Goal: Navigation & Orientation: Find specific page/section

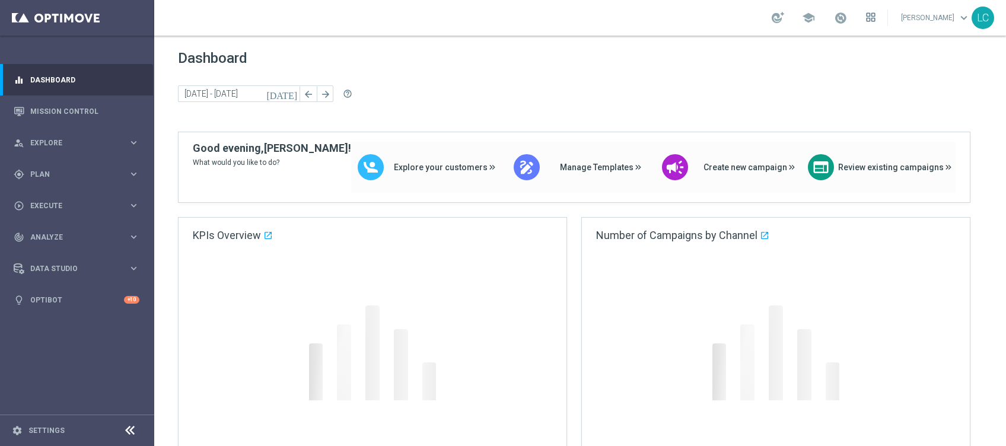
click at [872, 15] on icon at bounding box center [873, 14] width 3 height 3
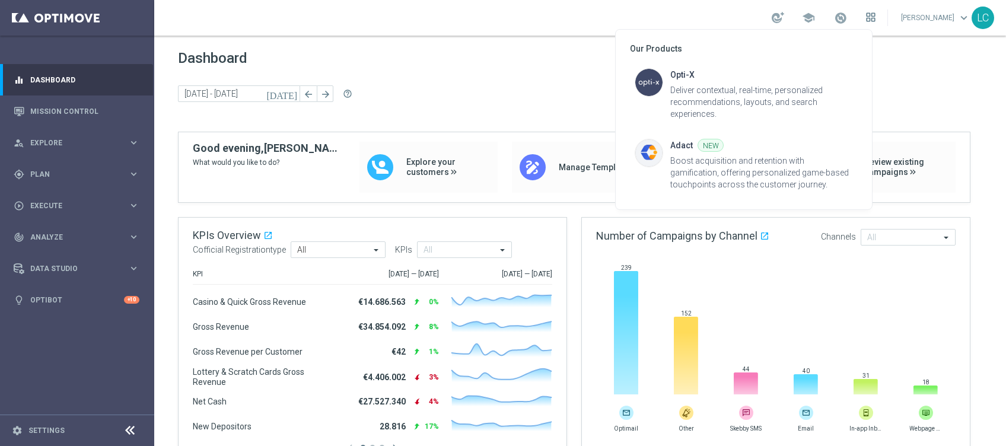
click at [869, 15] on div at bounding box center [503, 223] width 1006 height 446
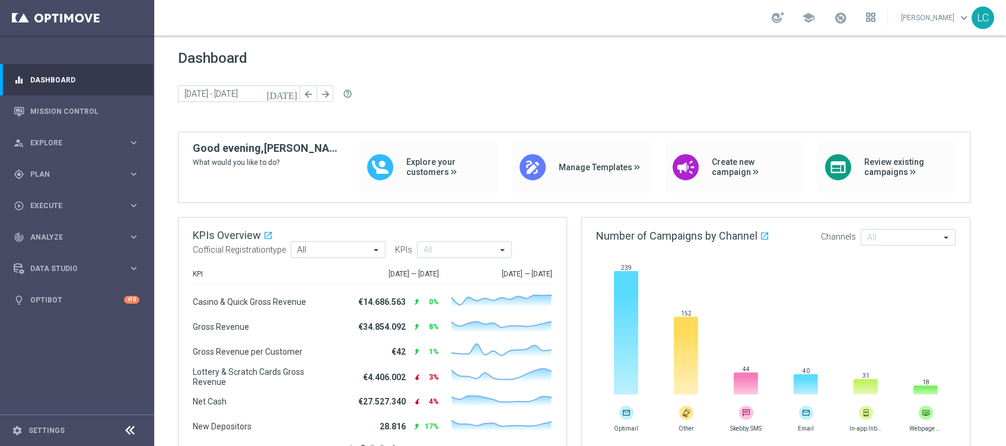
click at [872, 15] on icon at bounding box center [873, 14] width 3 height 3
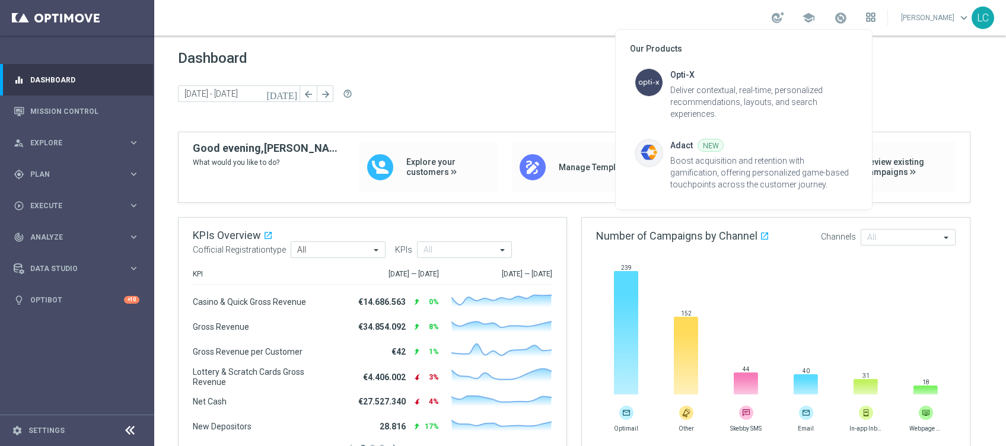
click at [869, 15] on div at bounding box center [503, 223] width 1006 height 446
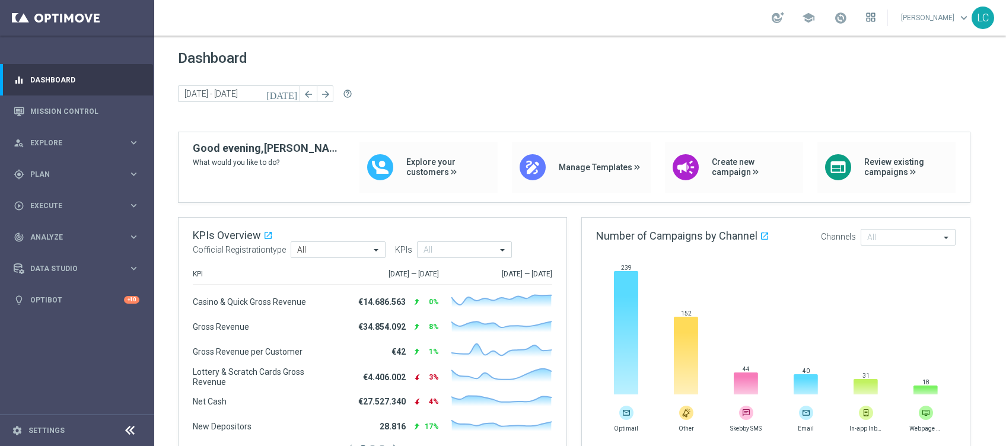
click at [872, 15] on icon at bounding box center [873, 14] width 3 height 3
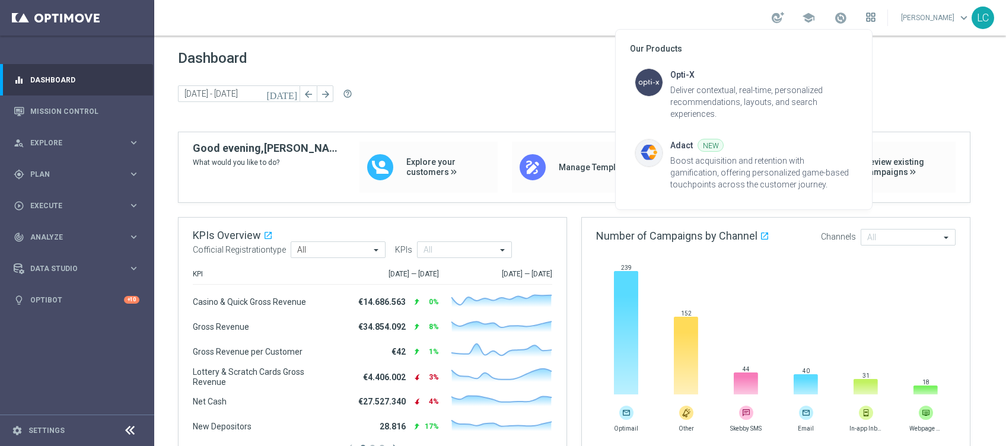
click at [869, 15] on div at bounding box center [503, 223] width 1006 height 446
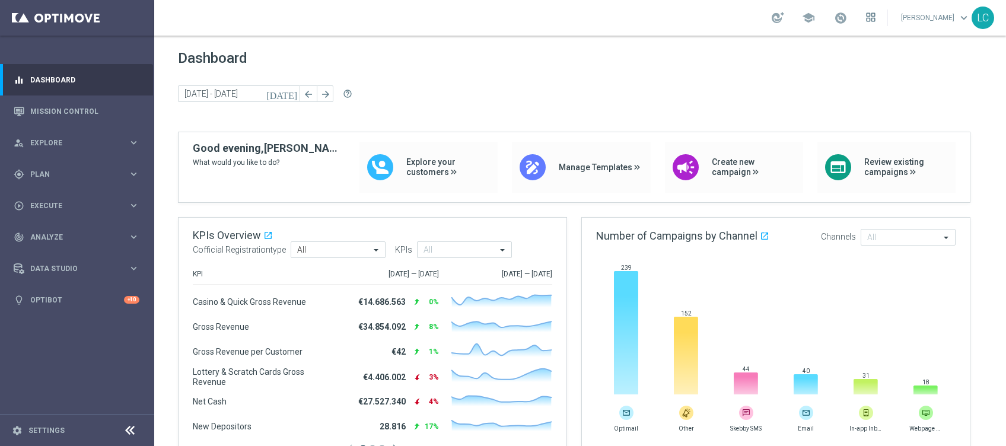
click at [872, 15] on icon at bounding box center [873, 14] width 3 height 3
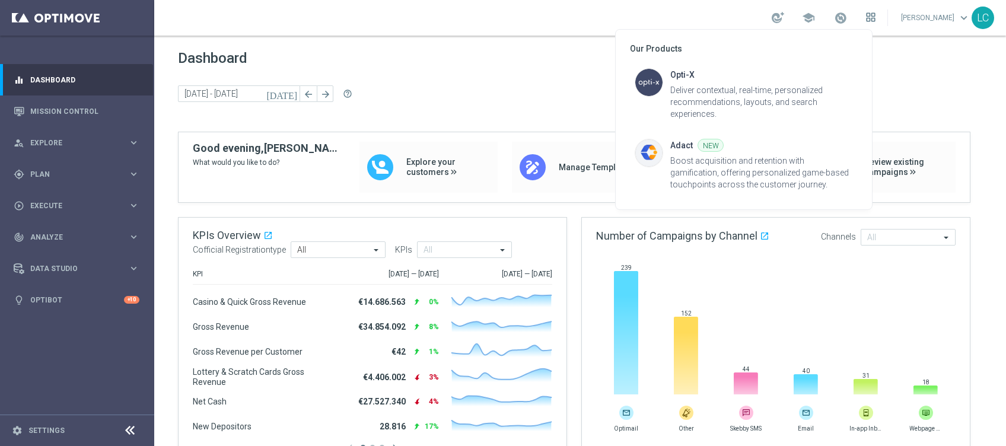
click at [869, 15] on div at bounding box center [503, 223] width 1006 height 446
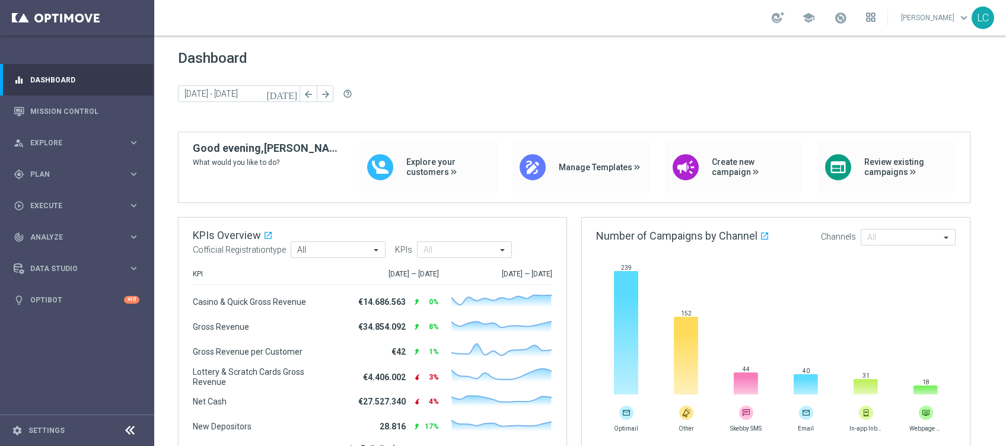
click at [872, 15] on icon at bounding box center [873, 14] width 3 height 3
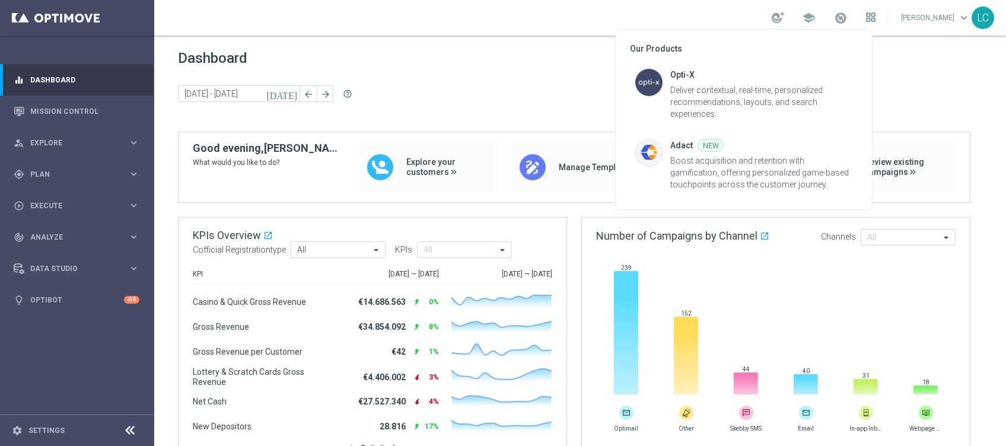
click at [869, 15] on div at bounding box center [503, 223] width 1006 height 446
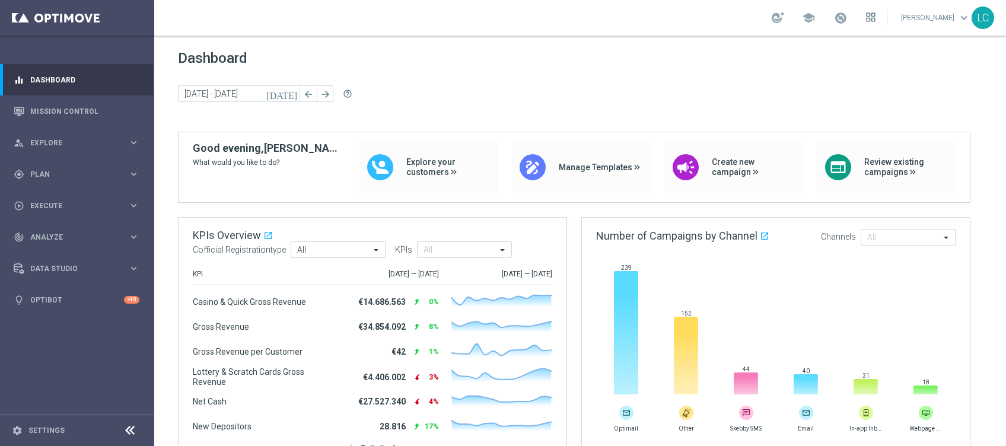
click at [872, 15] on icon at bounding box center [873, 14] width 3 height 3
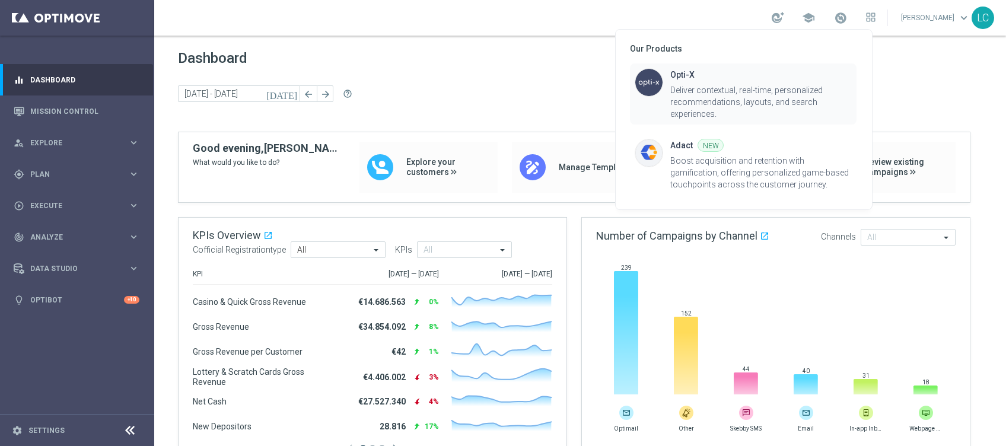
click at [673, 72] on div "Opti-X" at bounding box center [682, 75] width 24 height 14
click at [923, 74] on div at bounding box center [503, 223] width 1006 height 446
